Goal: Task Accomplishment & Management: Complete application form

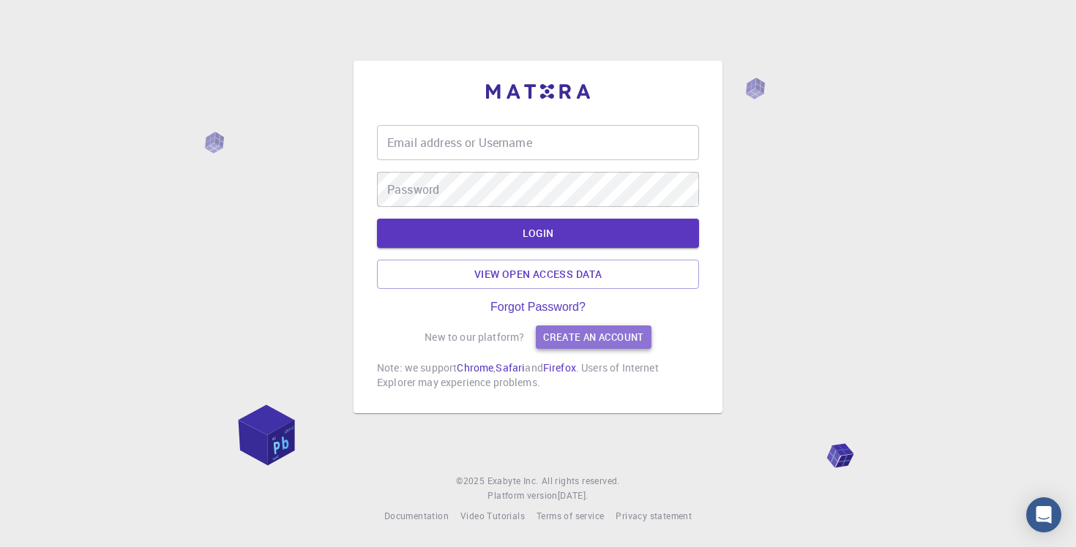
click at [555, 337] on link "Create an account" at bounding box center [593, 337] width 115 height 23
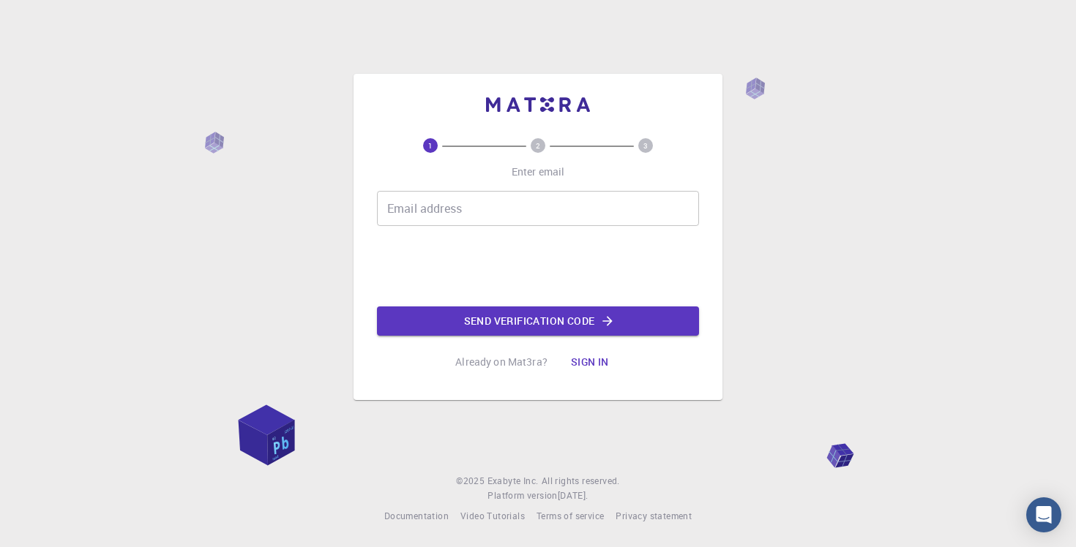
click at [405, 186] on div "1 2 3 Enter email Email address Email address Send verification code Already on…" at bounding box center [538, 257] width 322 height 239
click at [413, 198] on div "Email address Email address" at bounding box center [538, 208] width 322 height 35
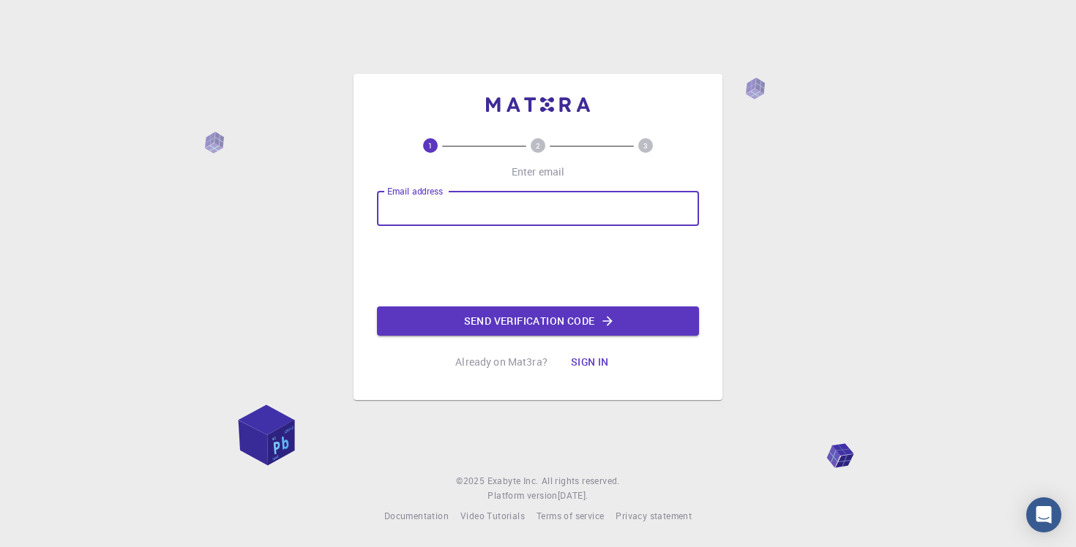
type input "[EMAIL_ADDRESS][DOMAIN_NAME]"
click at [578, 320] on button "Send verification code" at bounding box center [538, 321] width 322 height 29
